Goal: Task Accomplishment & Management: Manage account settings

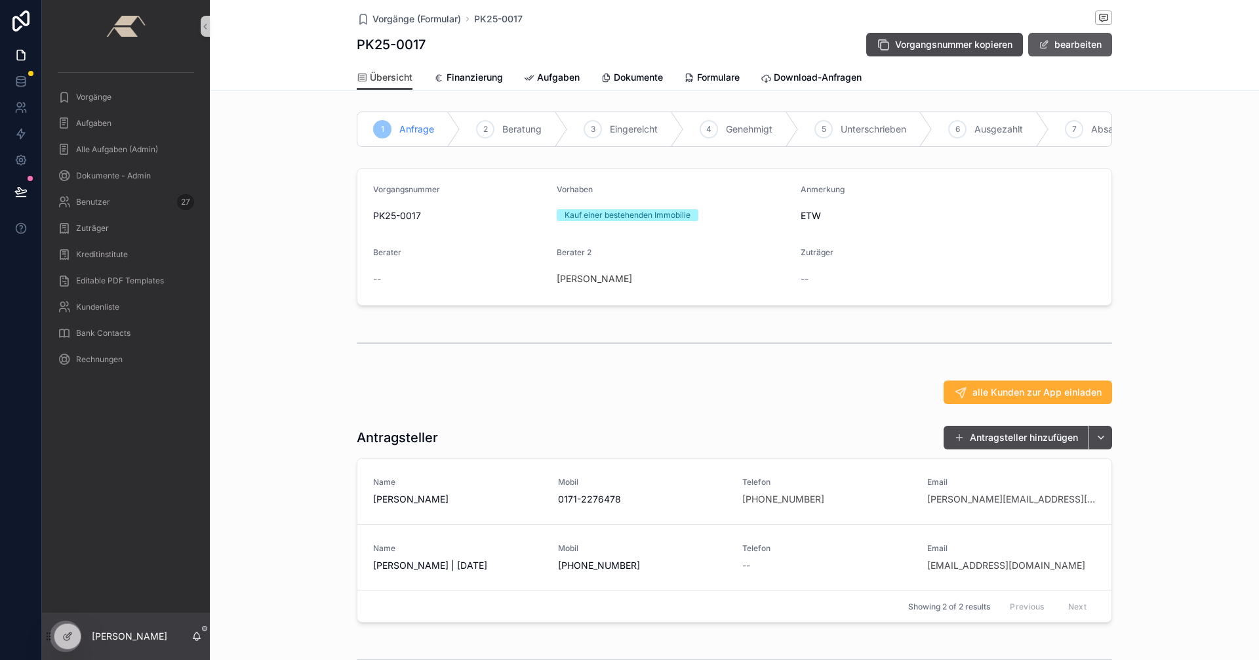
click at [1057, 43] on button "bearbeiten" at bounding box center [1070, 45] width 84 height 24
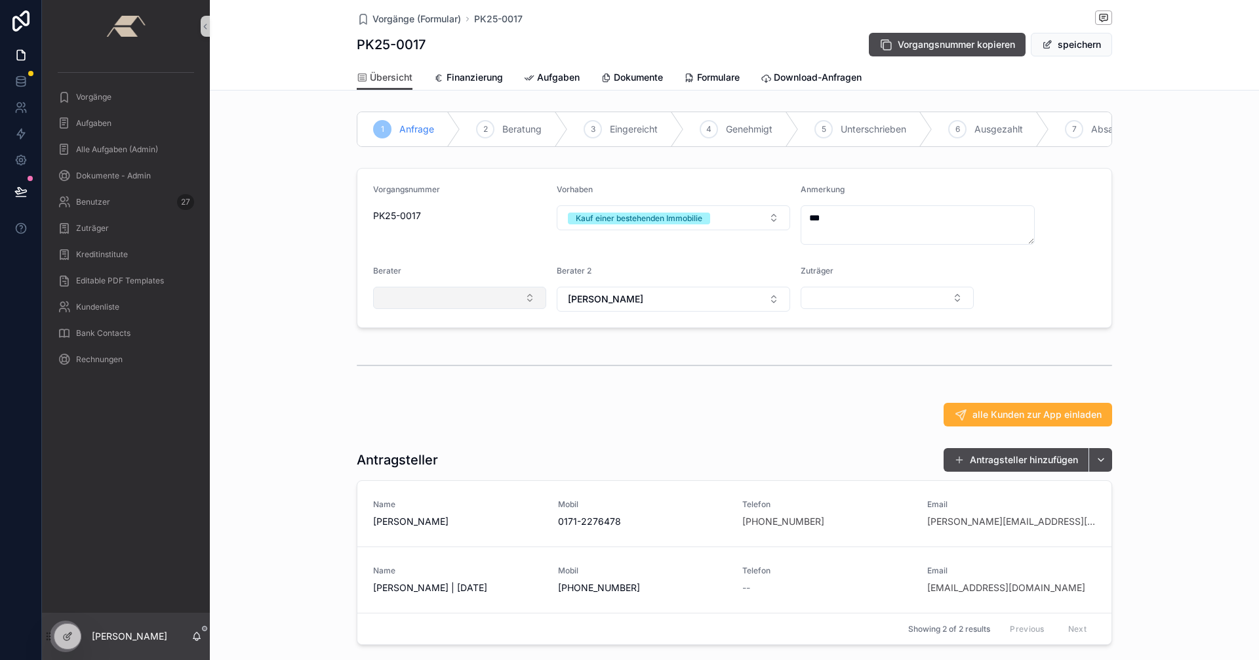
click at [525, 309] on button "Select Button" at bounding box center [459, 298] width 173 height 22
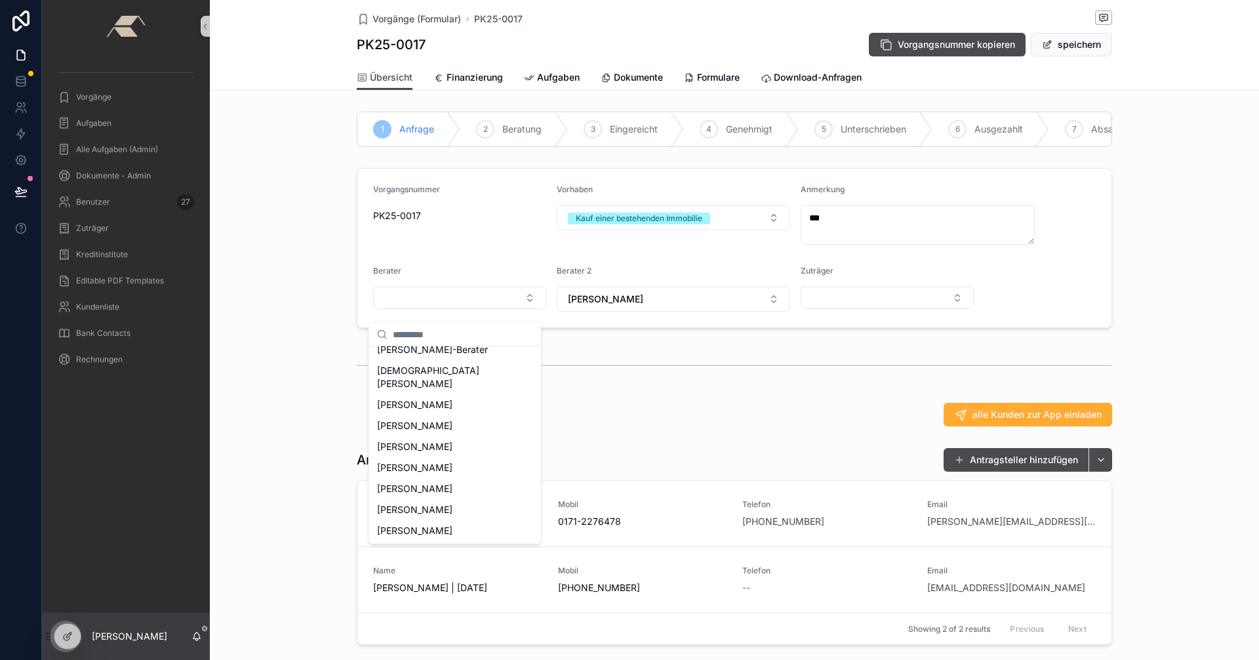
scroll to position [375, 0]
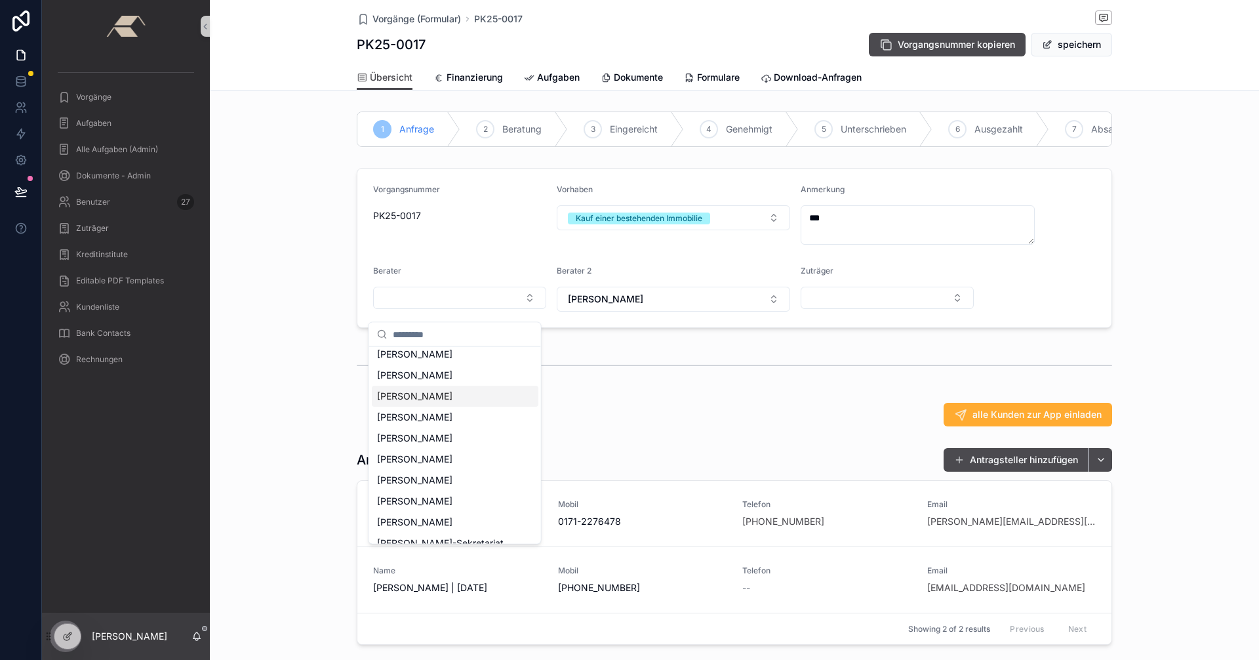
click at [301, 375] on div "scrollable content" at bounding box center [734, 365] width 1049 height 43
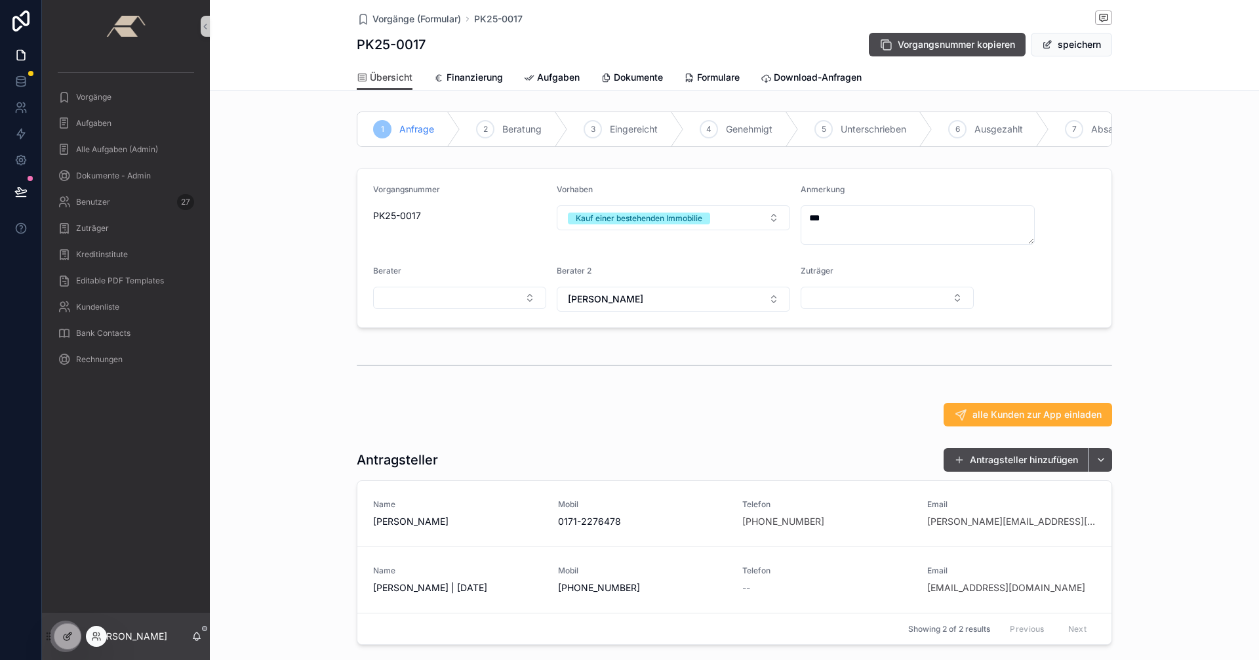
click at [68, 641] on icon at bounding box center [67, 636] width 10 height 10
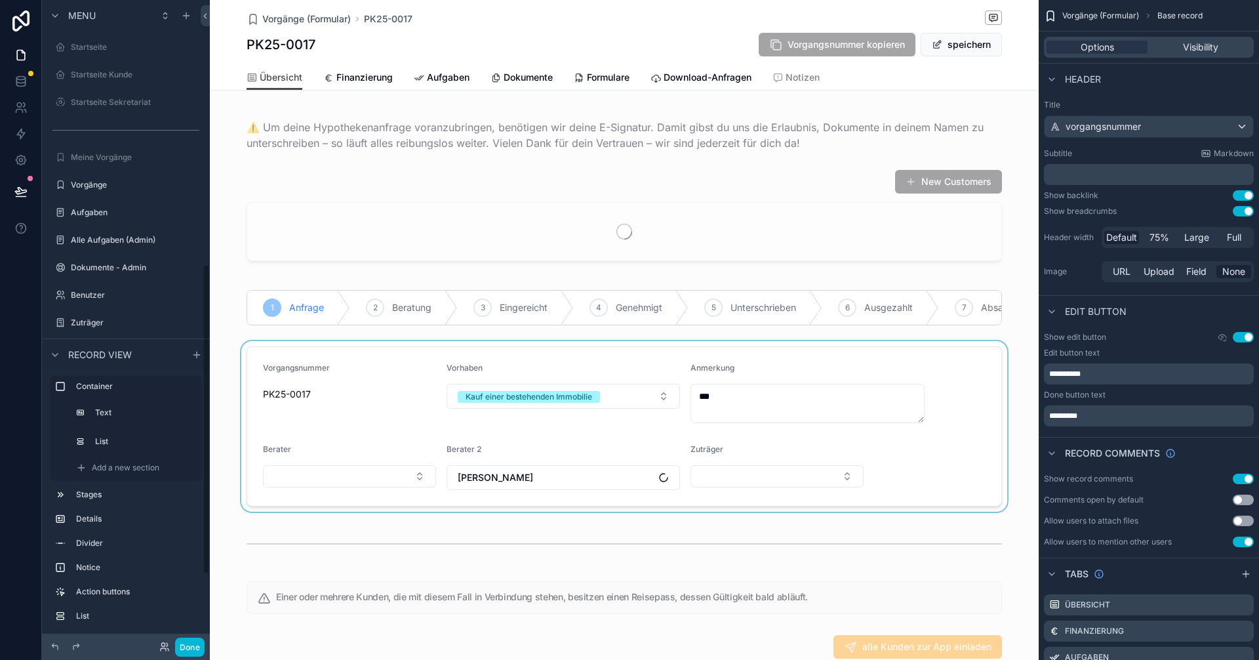
scroll to position [550, 0]
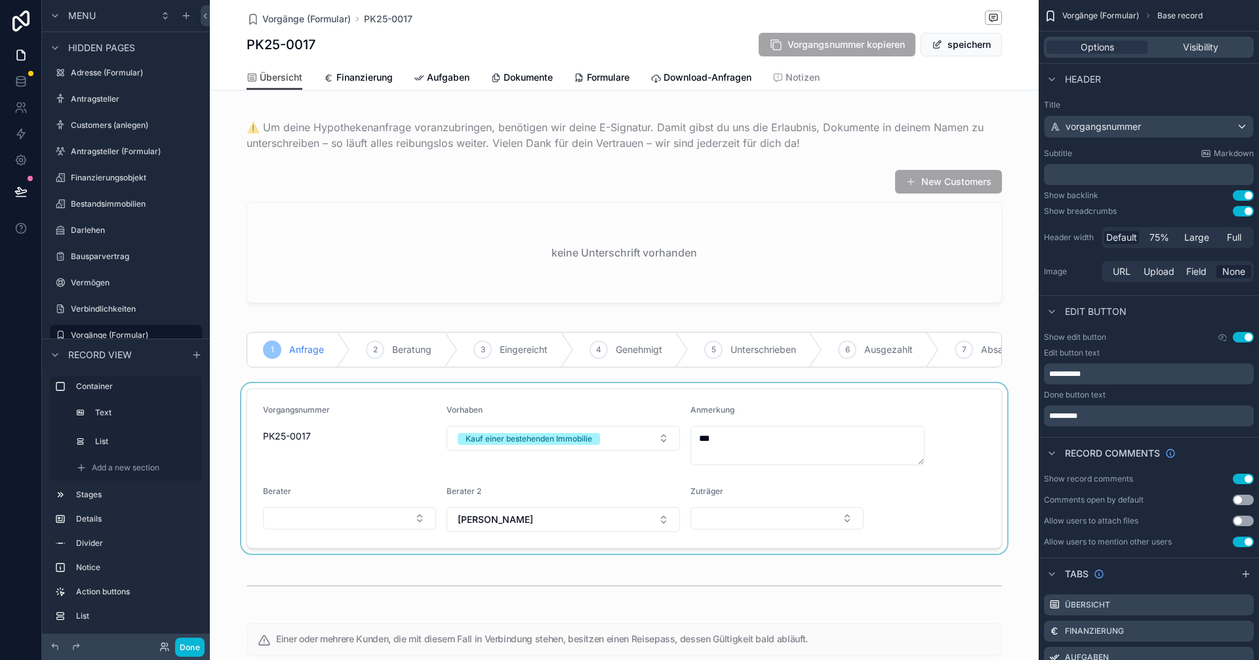
click at [376, 530] on div "scrollable content" at bounding box center [624, 468] width 829 height 171
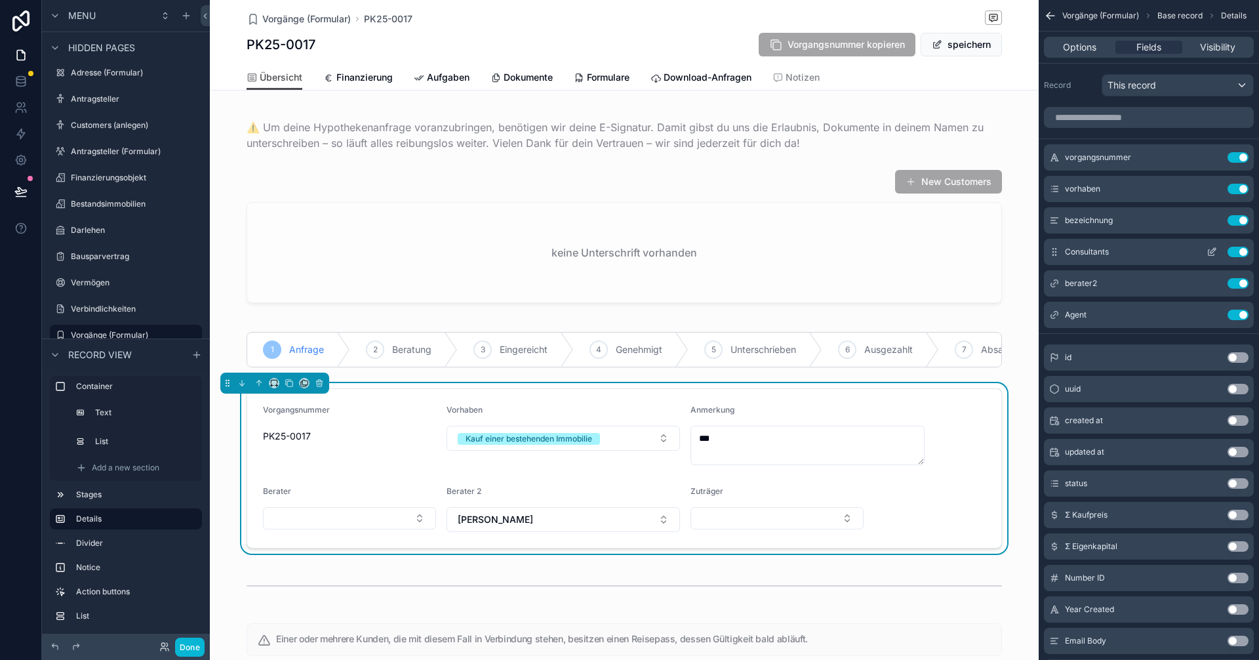
click at [1217, 254] on icon "scrollable content" at bounding box center [1212, 252] width 10 height 10
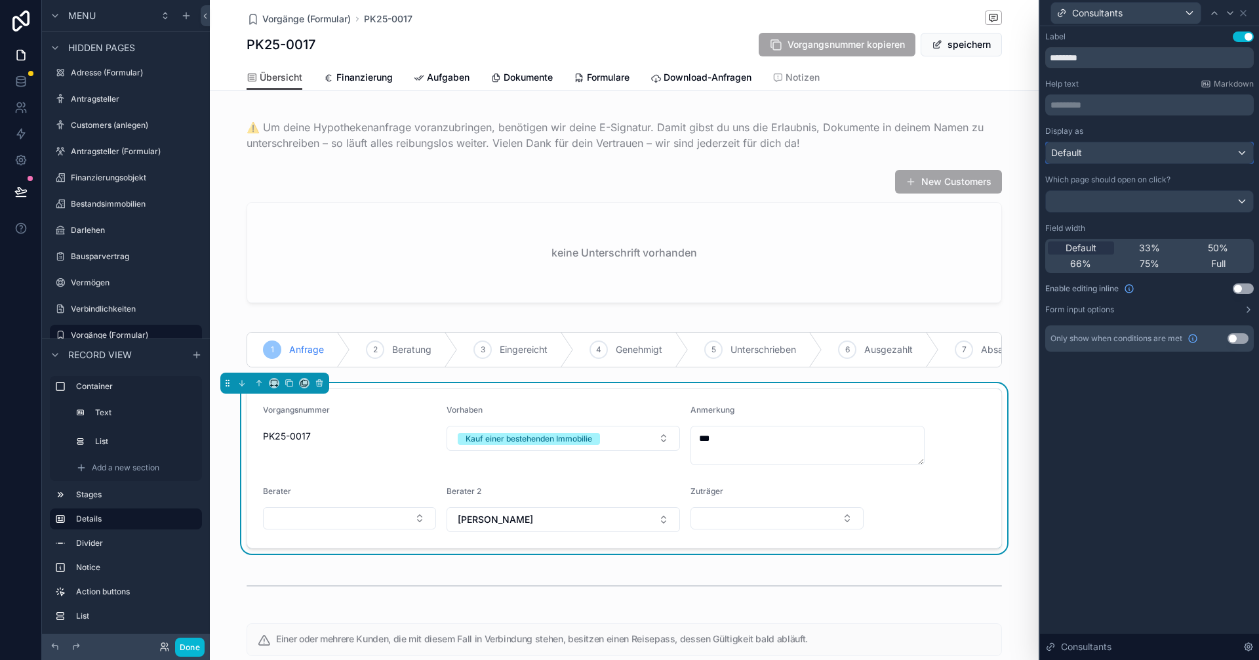
click at [1143, 149] on div "Default" at bounding box center [1149, 152] width 207 height 21
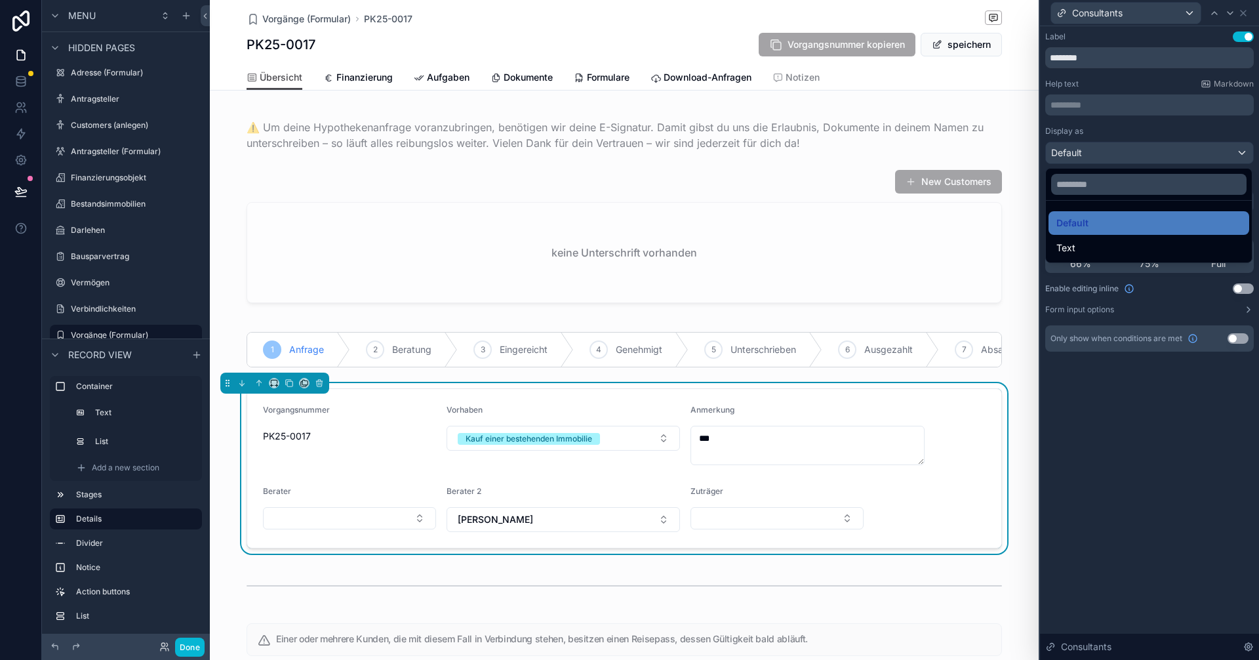
click at [1143, 149] on div at bounding box center [1149, 330] width 219 height 660
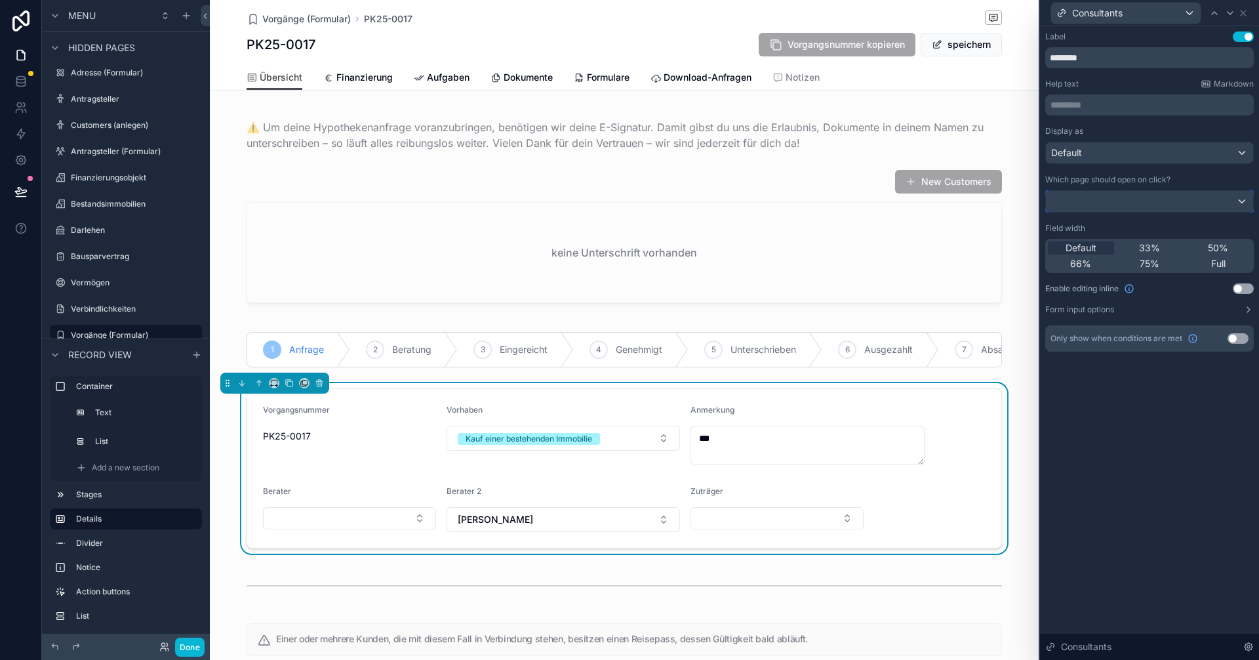
click at [1137, 192] on div at bounding box center [1149, 201] width 207 height 21
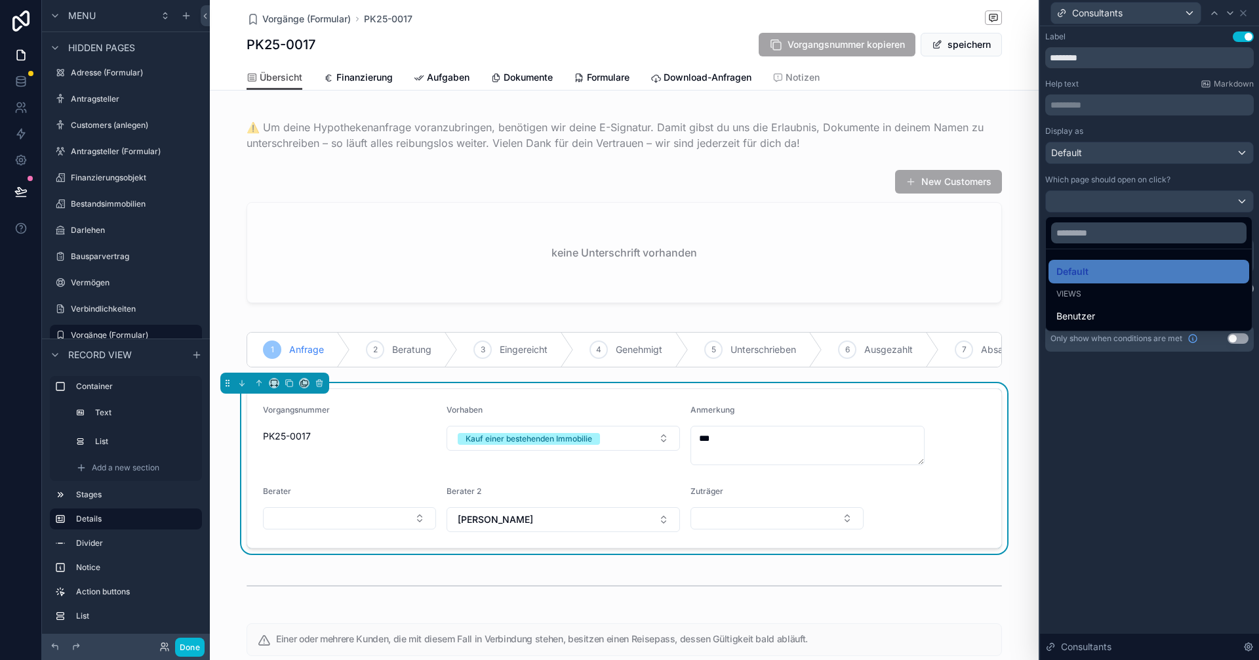
click at [1137, 192] on div at bounding box center [1149, 330] width 219 height 660
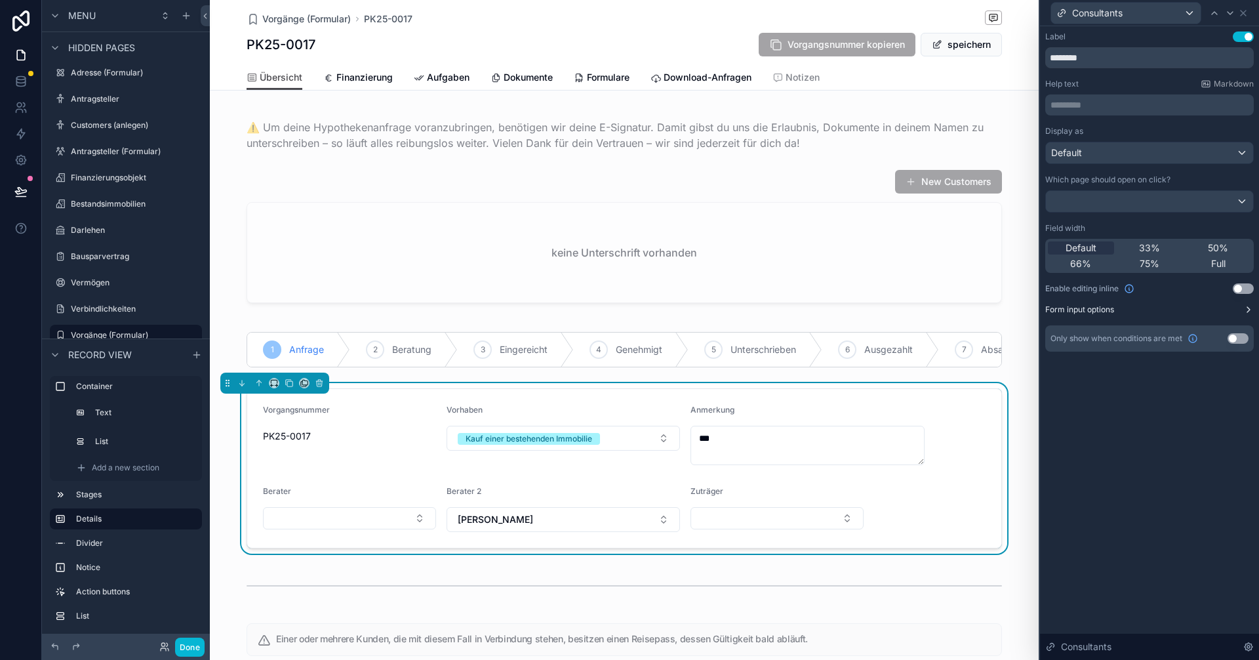
click at [1147, 314] on button "Form input options" at bounding box center [1149, 309] width 209 height 10
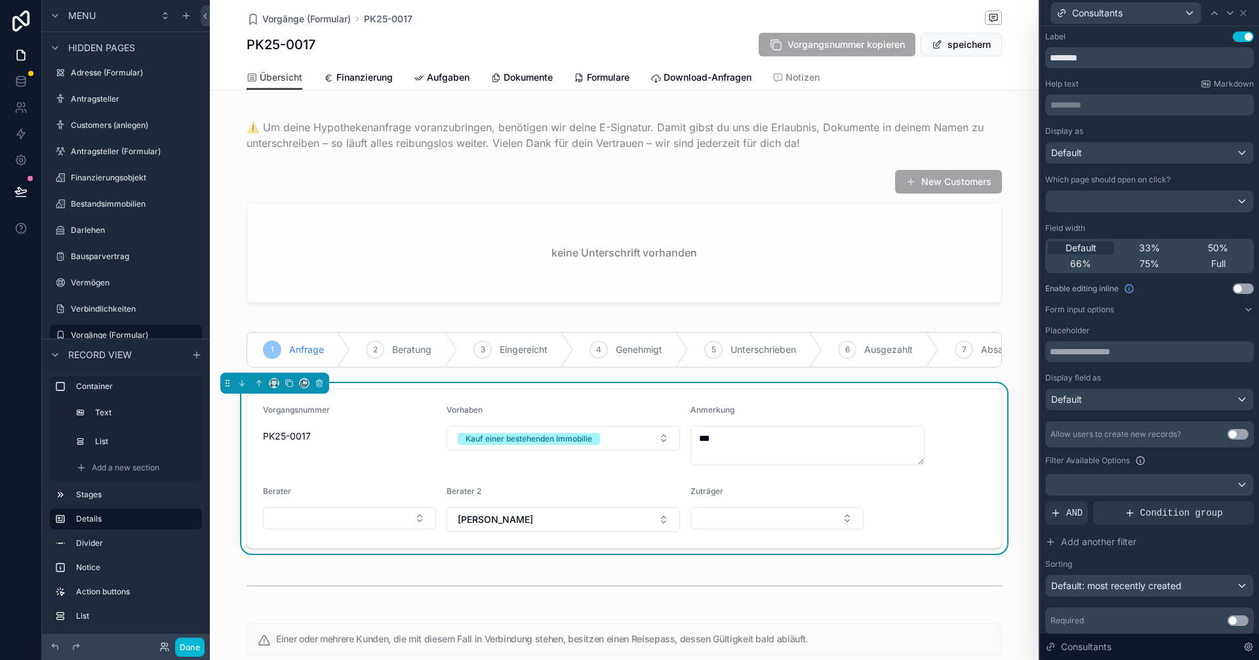
scroll to position [42, 0]
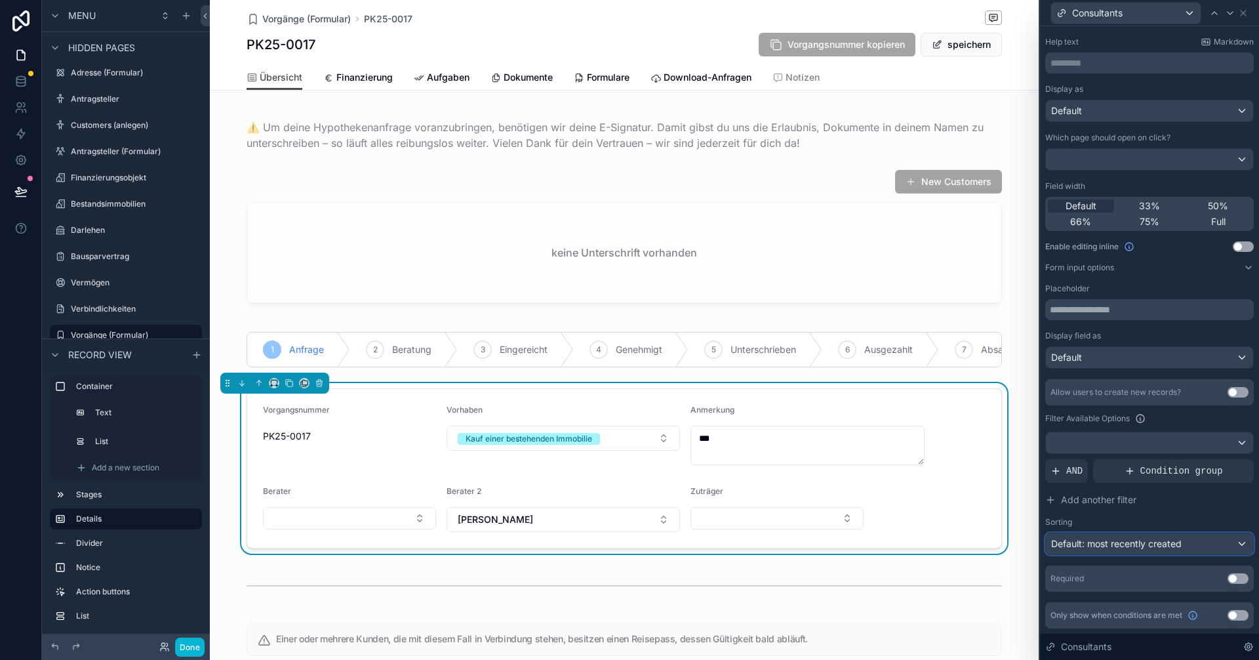
click at [1156, 542] on span "Default: most recently created" at bounding box center [1116, 543] width 131 height 11
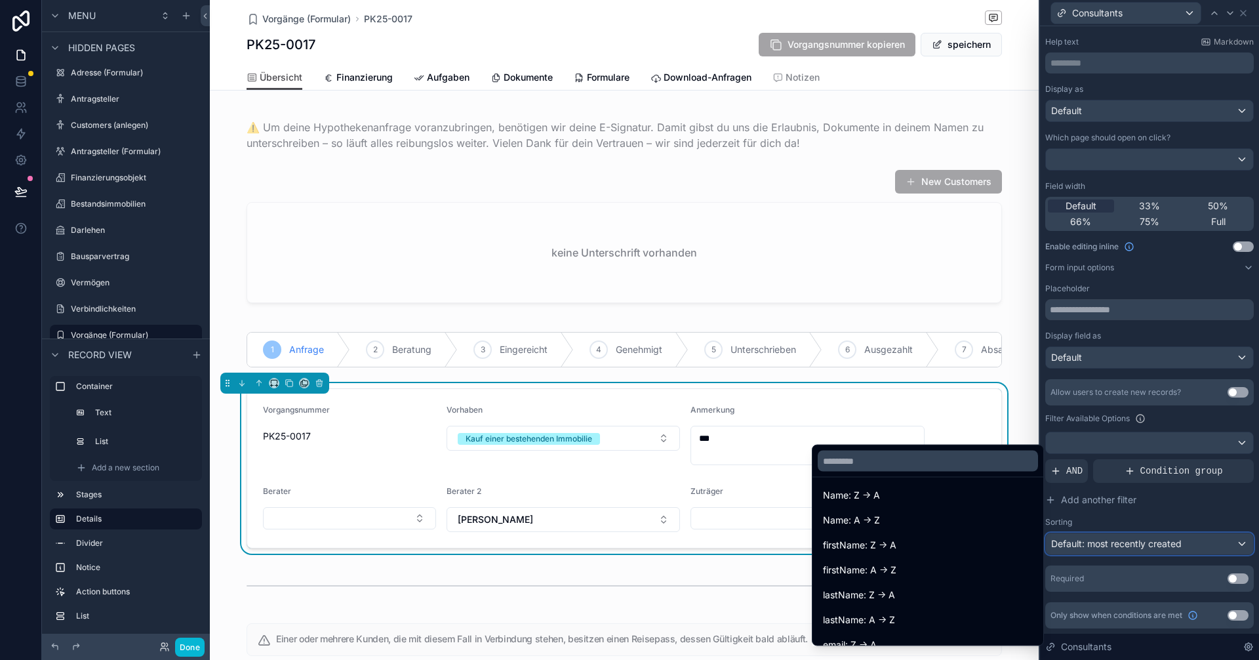
scroll to position [131, 0]
click at [882, 521] on div "Name: A -> Z" at bounding box center [928, 518] width 210 height 16
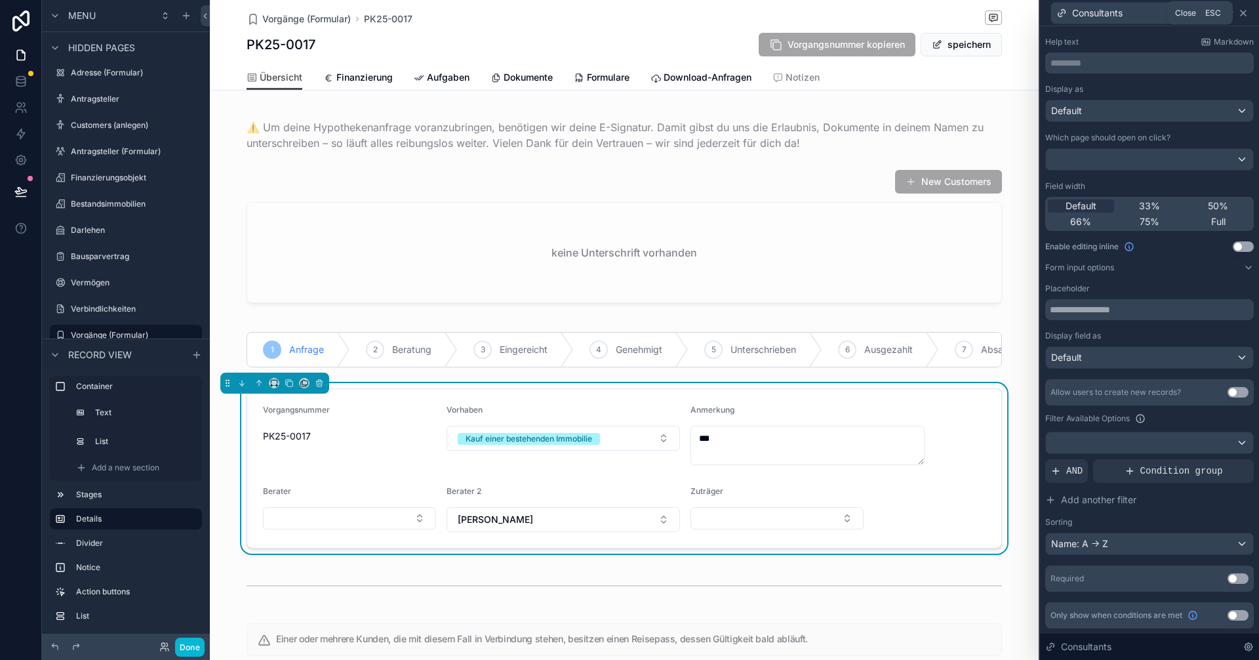
click at [1242, 8] on icon at bounding box center [1243, 13] width 10 height 10
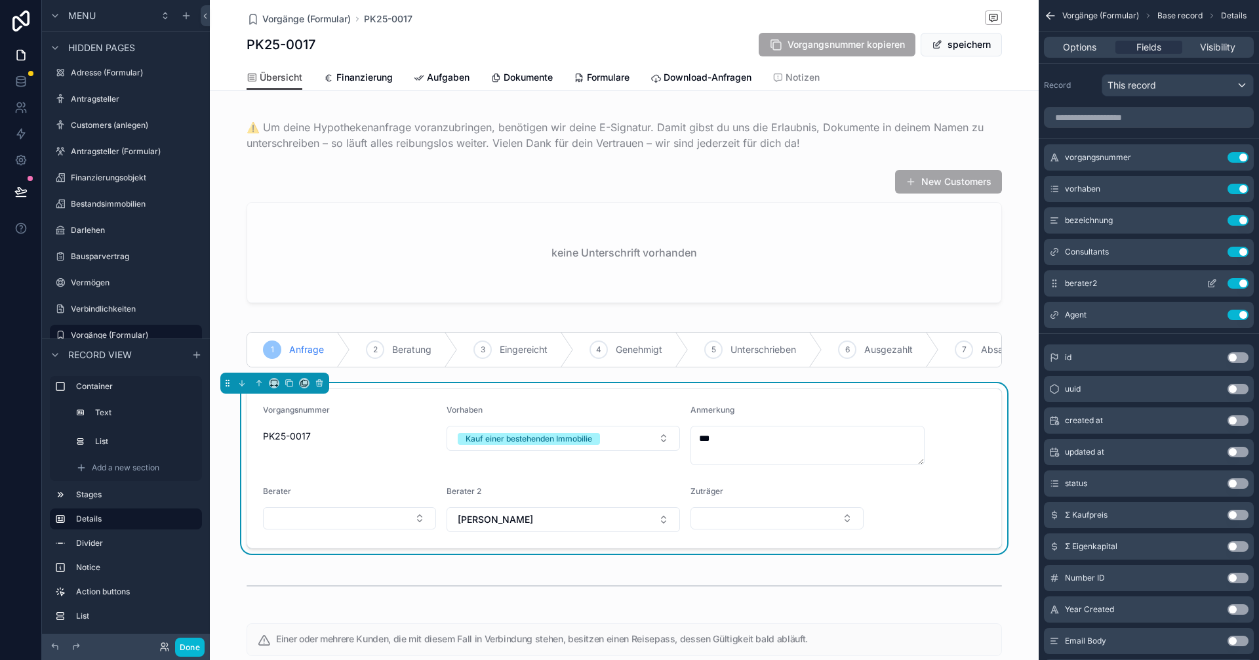
click at [1215, 282] on icon "scrollable content" at bounding box center [1212, 283] width 10 height 10
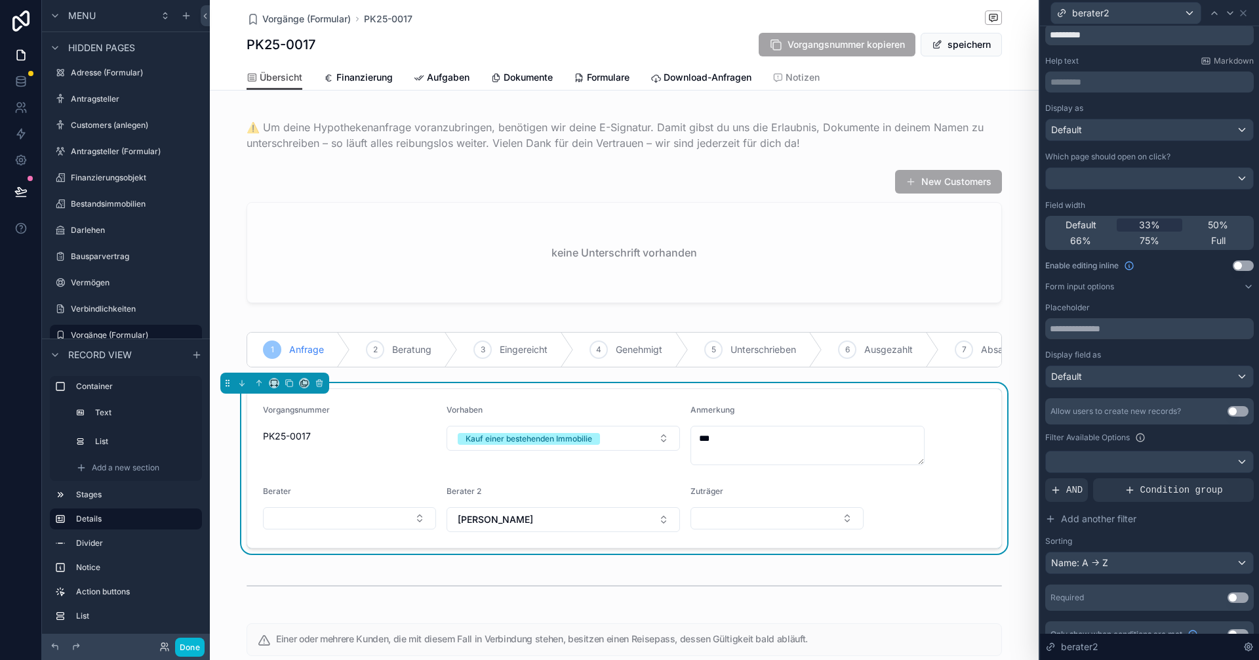
scroll to position [42, 0]
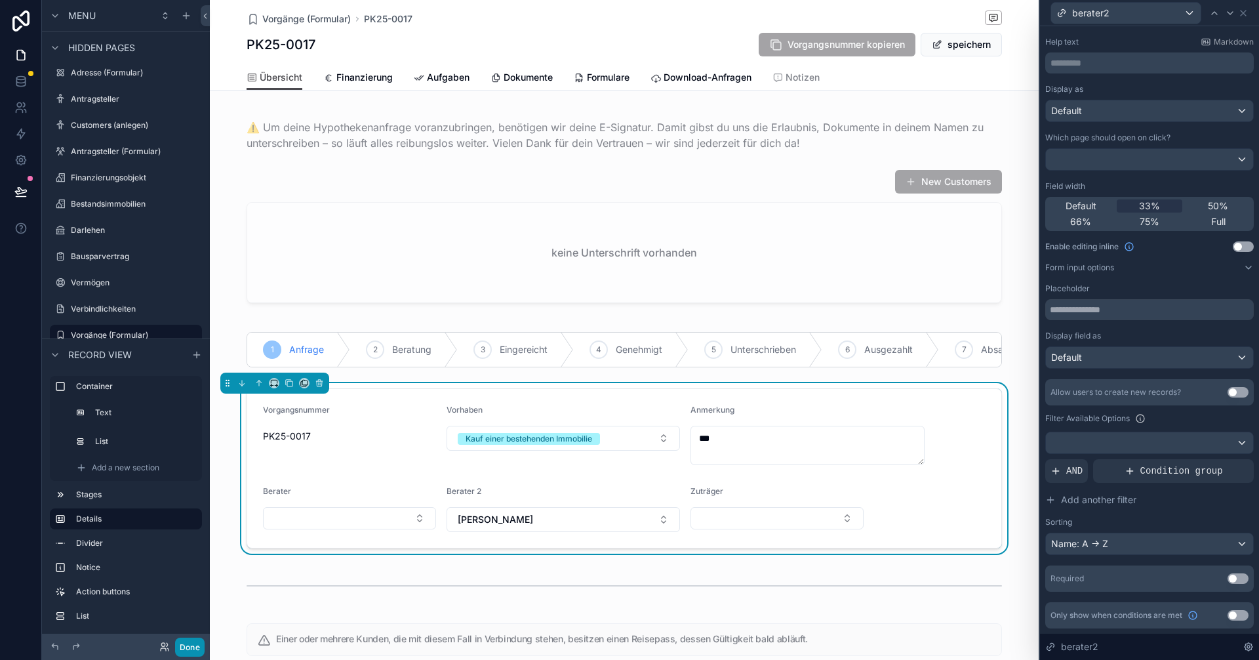
click at [188, 639] on button "Done" at bounding box center [190, 647] width 30 height 19
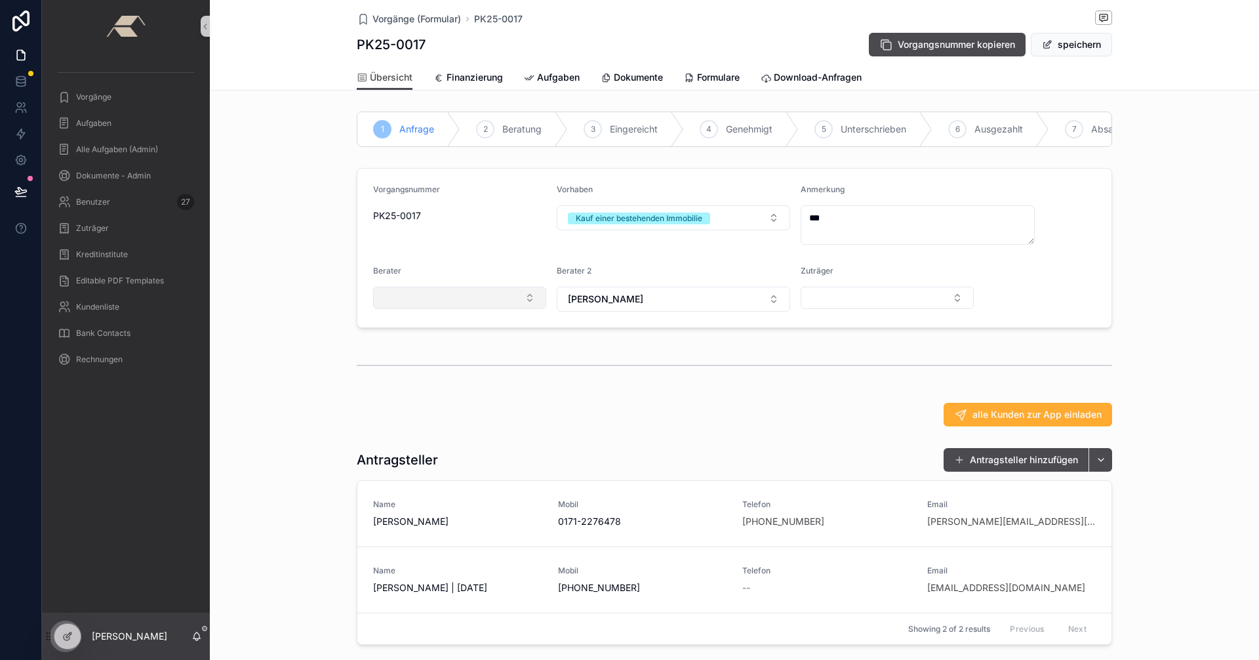
click at [483, 306] on button "Select Button" at bounding box center [459, 298] width 173 height 22
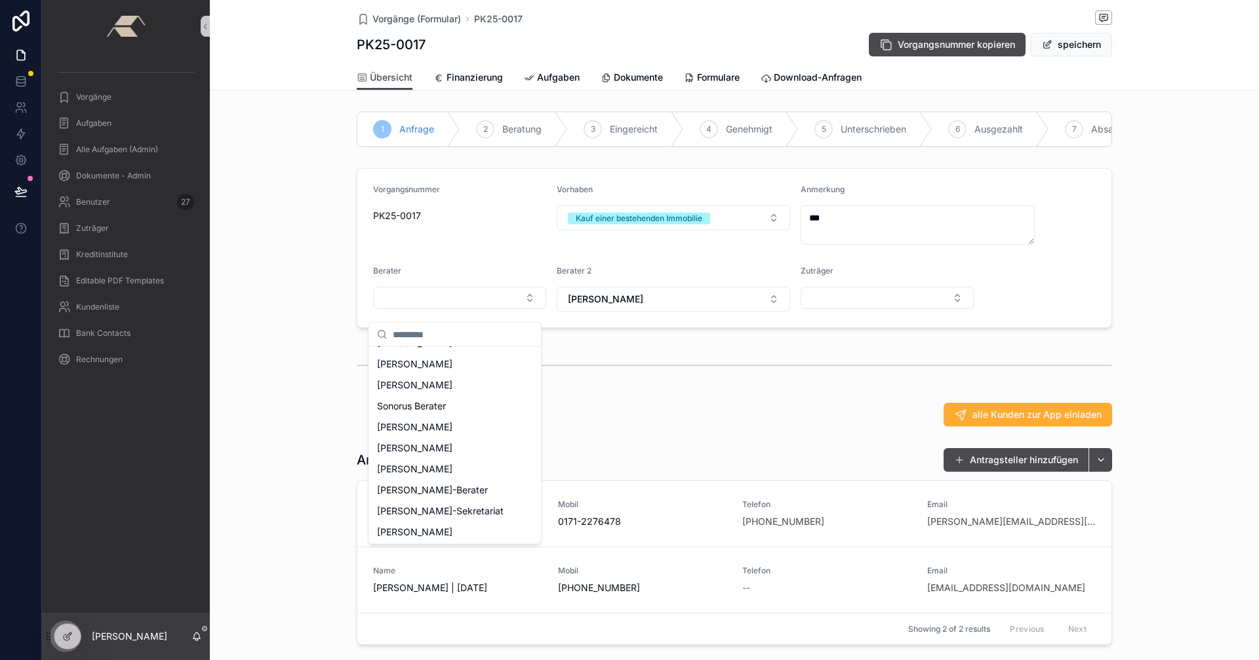
scroll to position [328, 0]
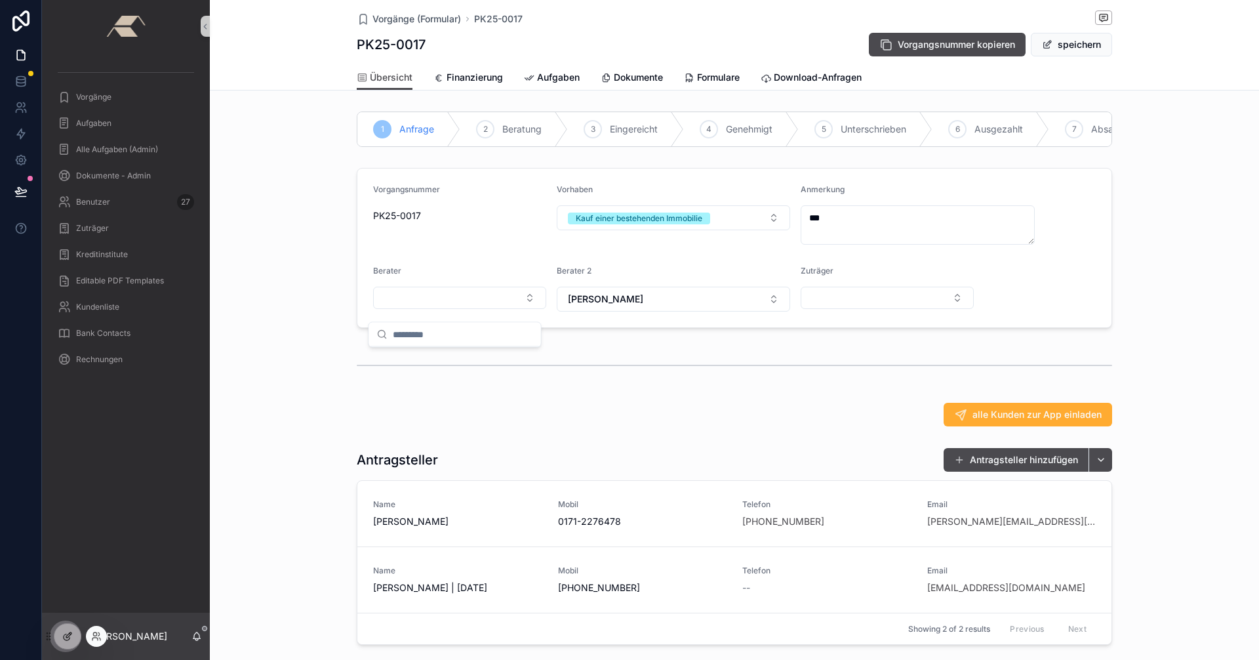
click at [73, 632] on div at bounding box center [67, 636] width 26 height 25
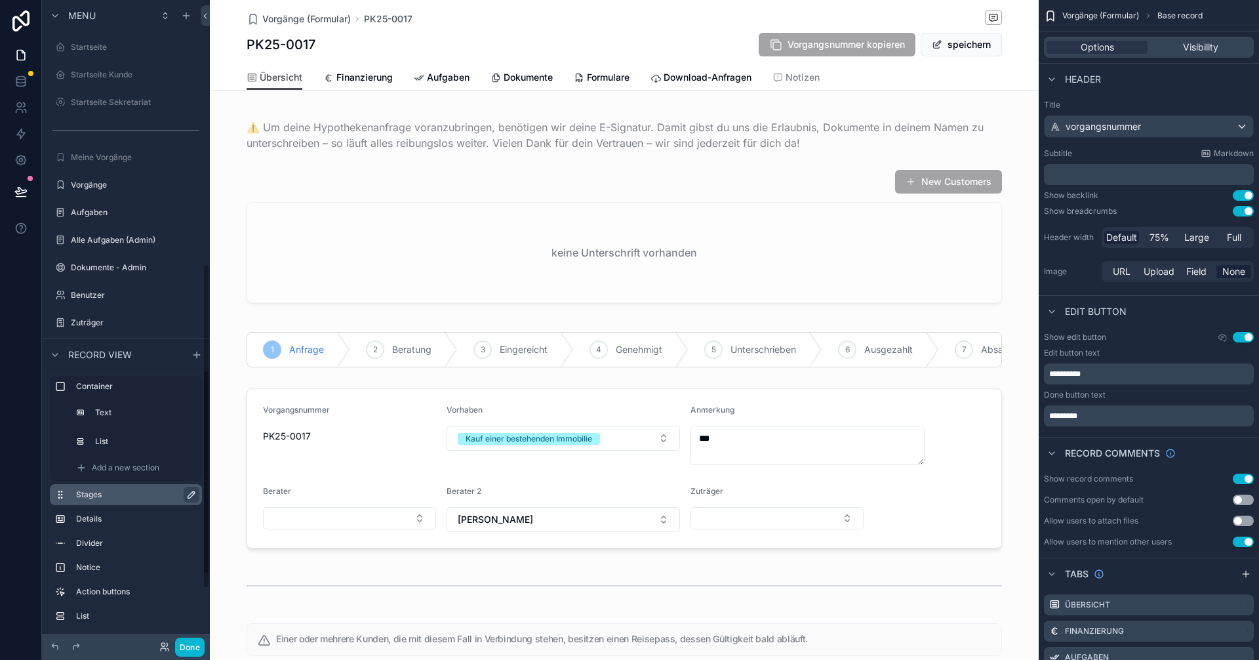
scroll to position [550, 0]
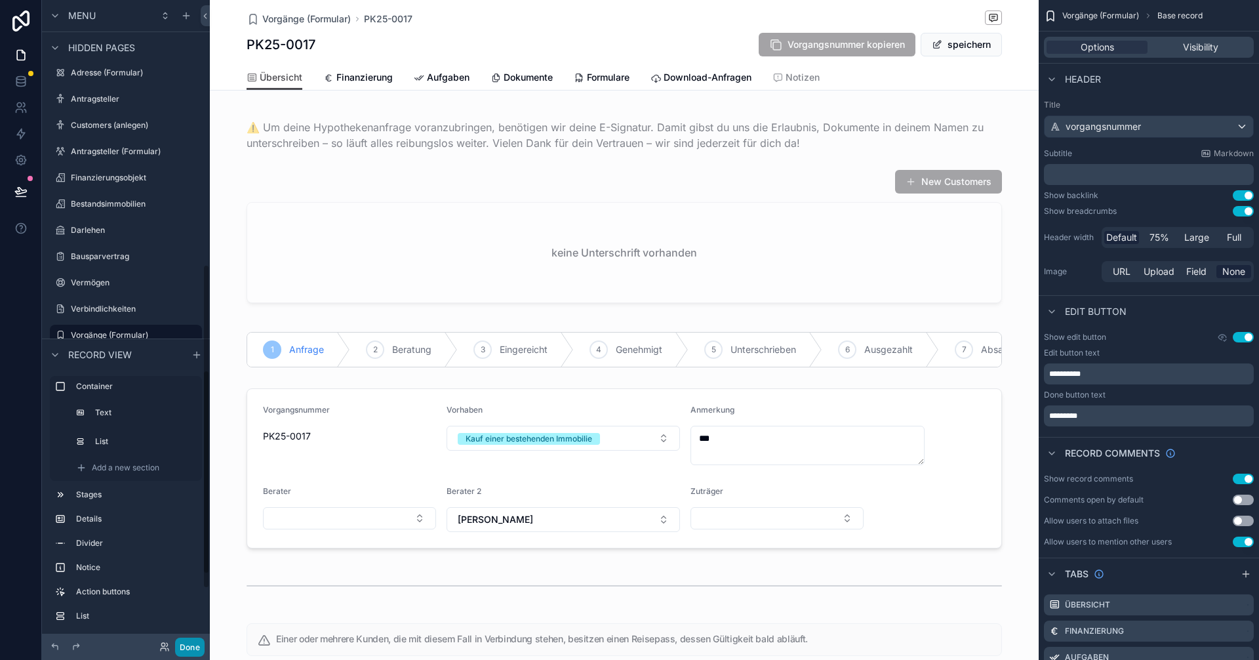
click at [193, 642] on button "Done" at bounding box center [190, 647] width 30 height 19
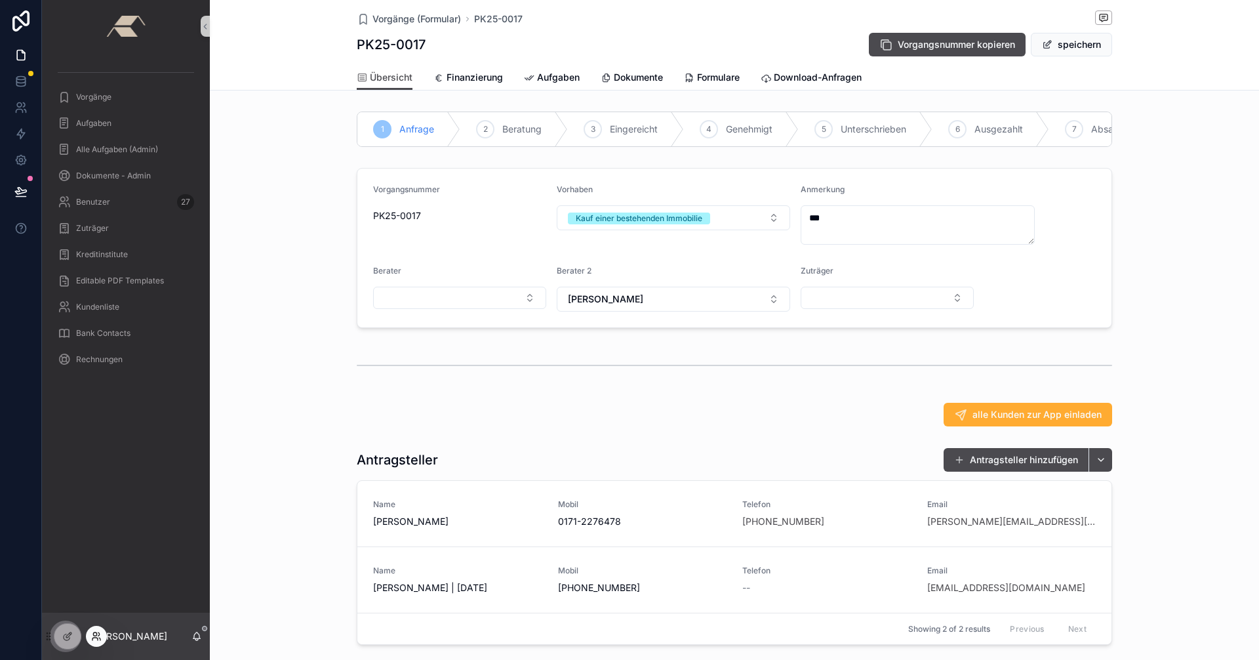
click at [94, 636] on icon at bounding box center [96, 636] width 10 height 10
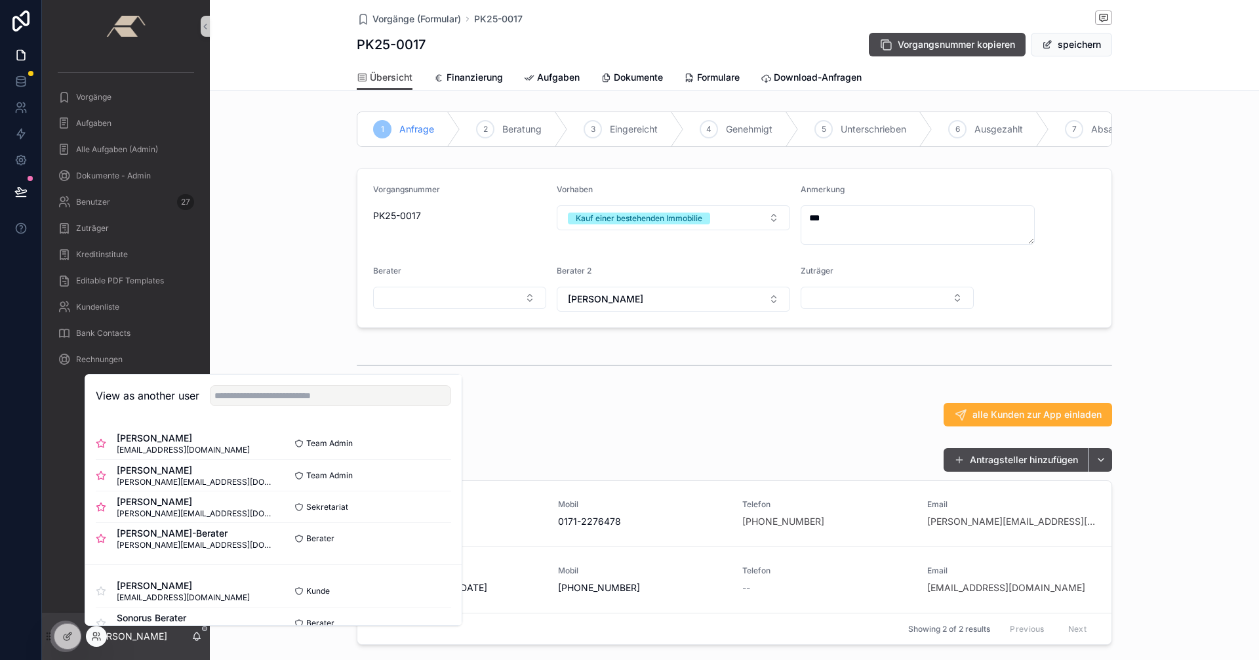
click at [571, 432] on div "alle Kunden zur App einladen" at bounding box center [734, 414] width 1049 height 34
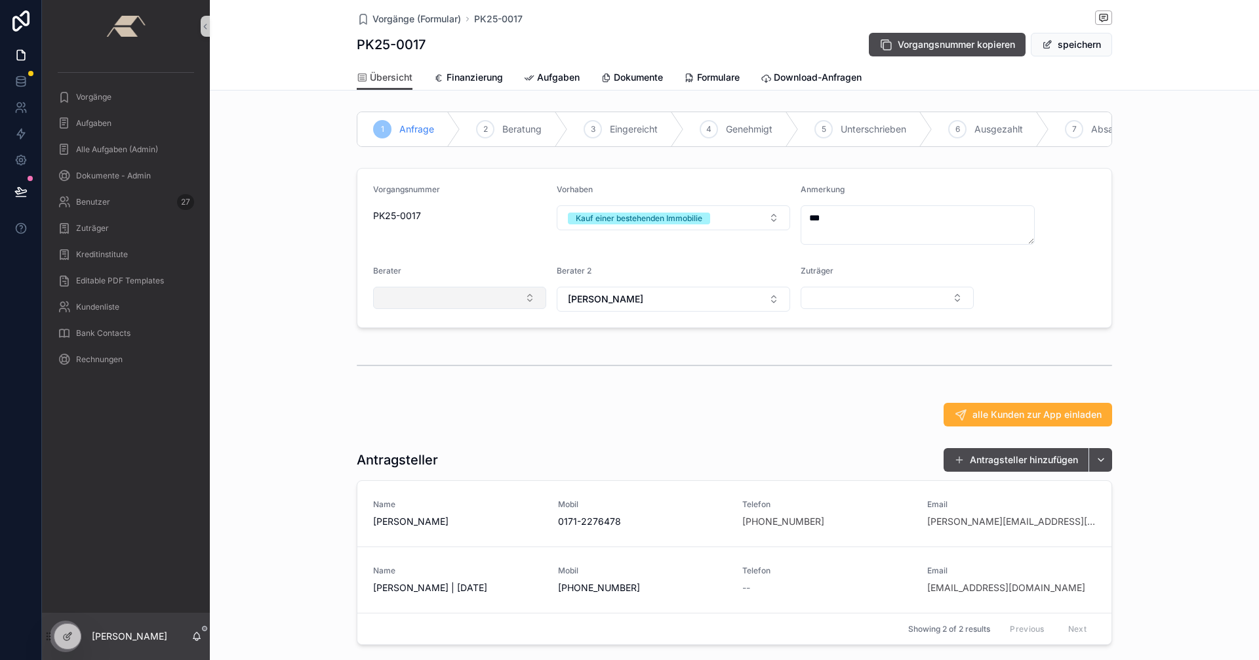
click at [525, 308] on button "Select Button" at bounding box center [459, 298] width 173 height 22
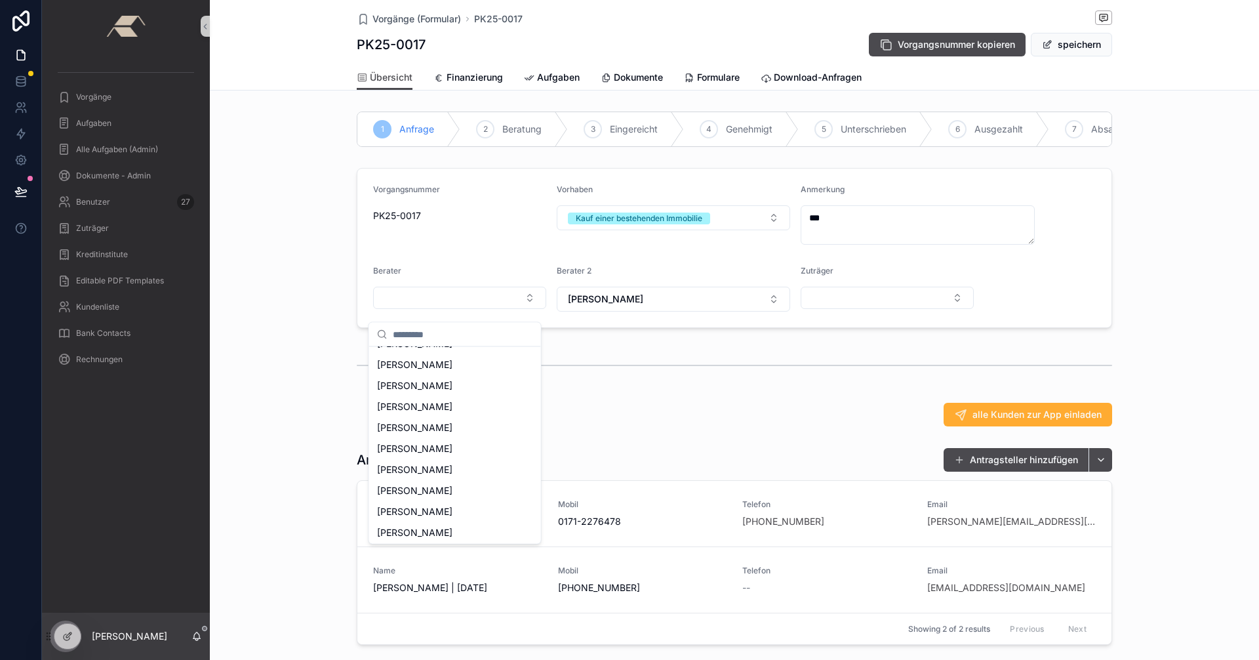
scroll to position [375, 0]
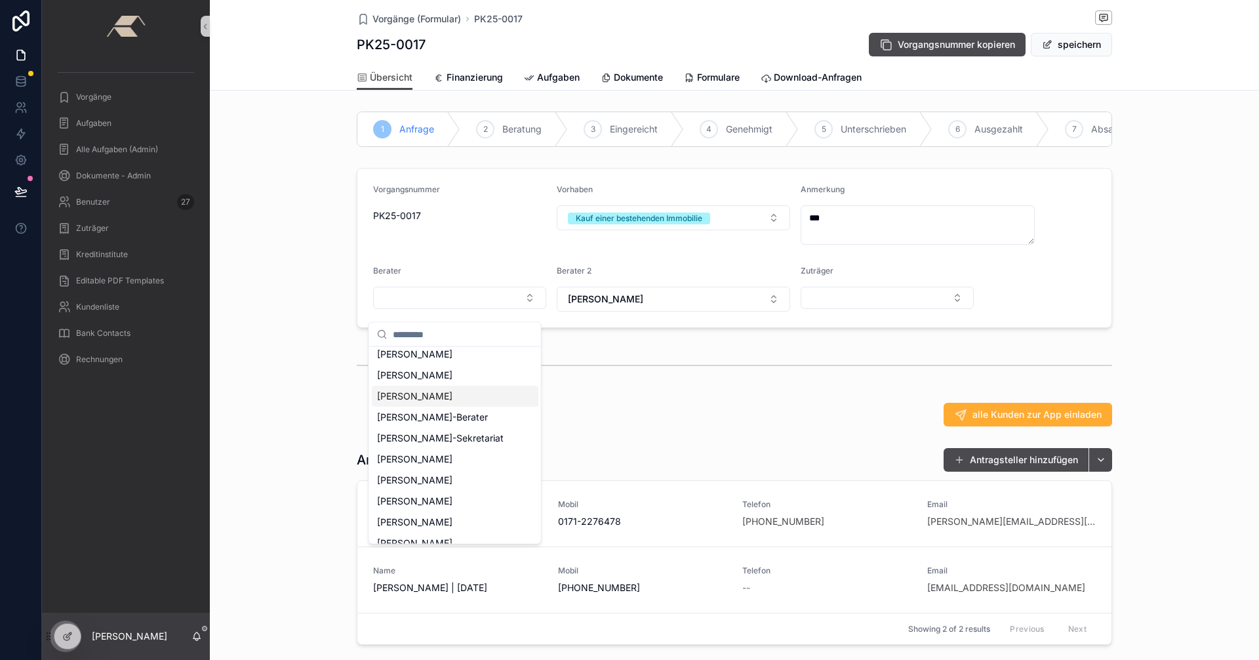
click at [434, 390] on span "[PERSON_NAME]" at bounding box center [414, 396] width 75 height 13
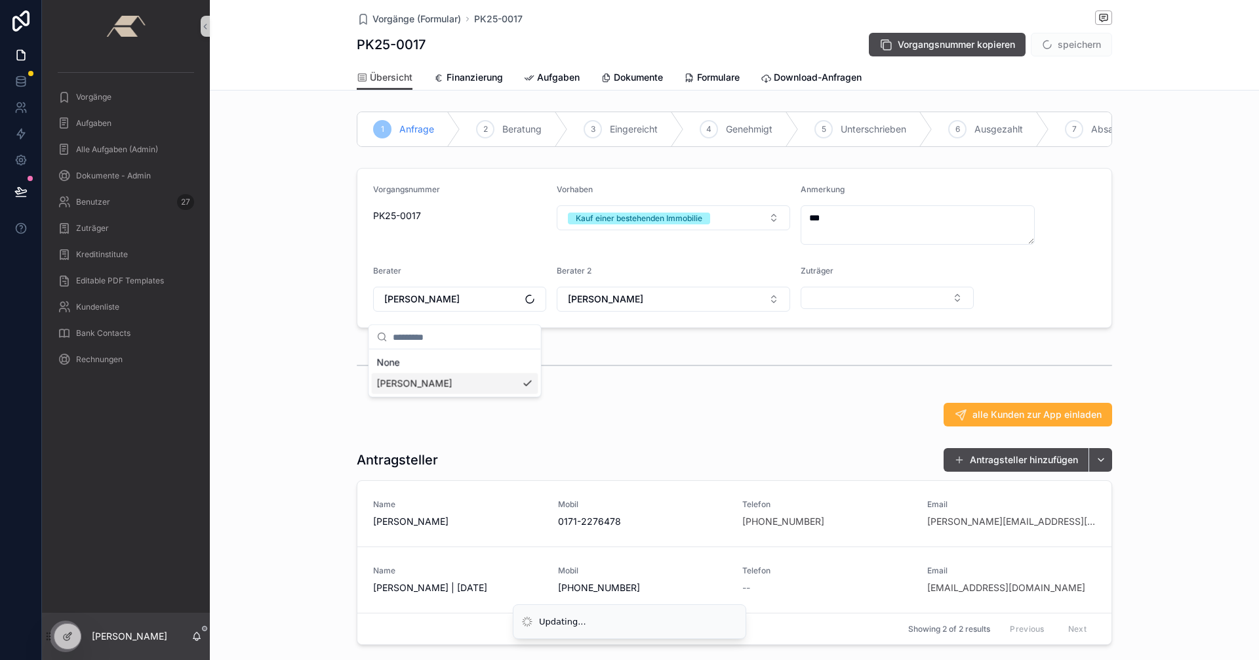
scroll to position [0, 0]
